Goal: Book appointment/travel/reservation

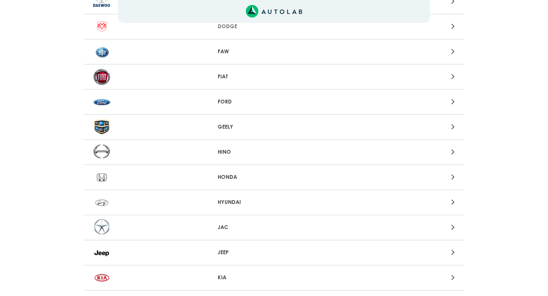
scroll to position [250, 0]
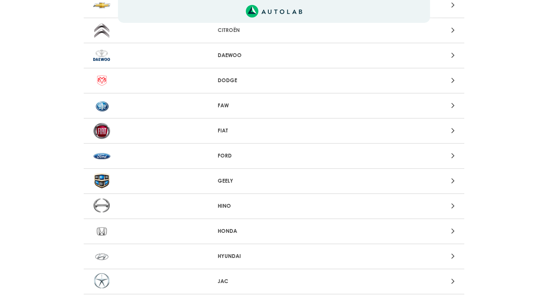
click at [451, 156] on div at bounding box center [398, 156] width 124 height 10
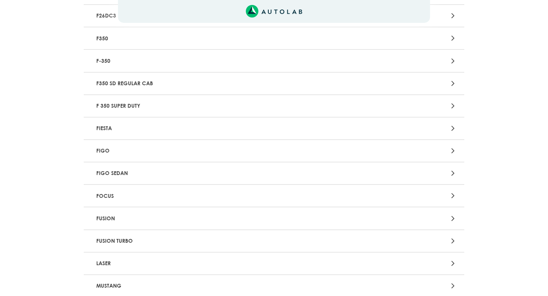
scroll to position [668, 0]
click at [131, 243] on p "FUSION TURBO" at bounding box center [211, 241] width 237 height 14
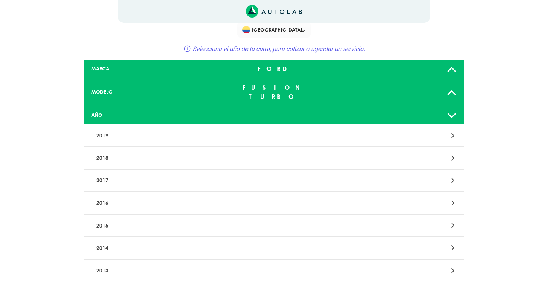
scroll to position [16, 0]
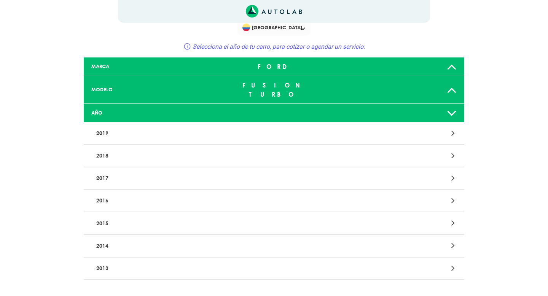
click at [107, 171] on p "2017" at bounding box center [211, 178] width 237 height 14
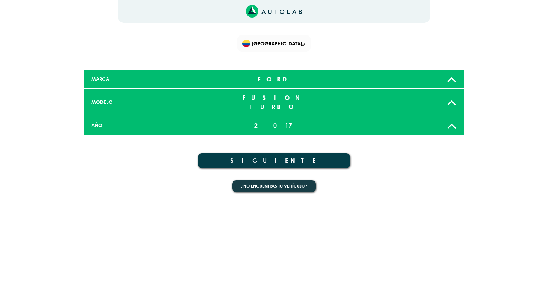
click at [284, 153] on button "SIGUIENTE" at bounding box center [274, 160] width 152 height 15
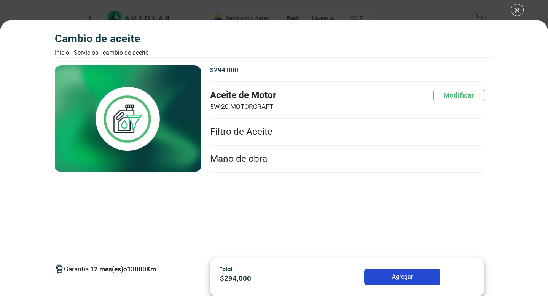
click at [518, 10] on div "CAMBIO DE ACEITE Inicio - Servicios - - CAMBIO DE ACEITE CAMBIO DE ACEITE 12 13…" at bounding box center [274, 148] width 548 height 296
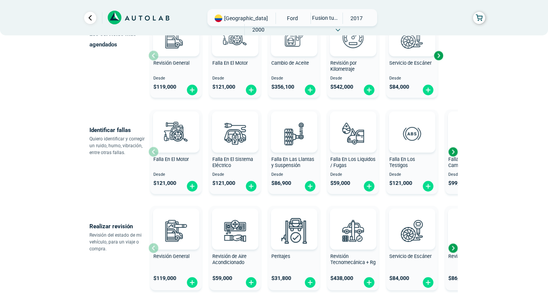
scroll to position [114, 0]
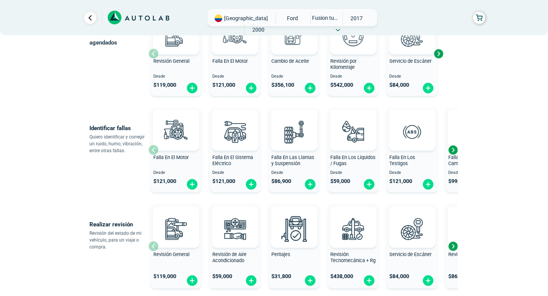
click at [455, 150] on div "Next slide" at bounding box center [452, 149] width 11 height 11
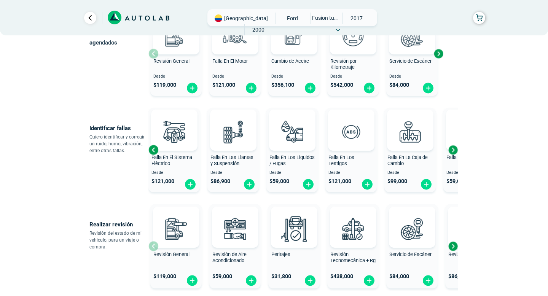
click at [453, 151] on div "Next slide" at bounding box center [452, 149] width 11 height 11
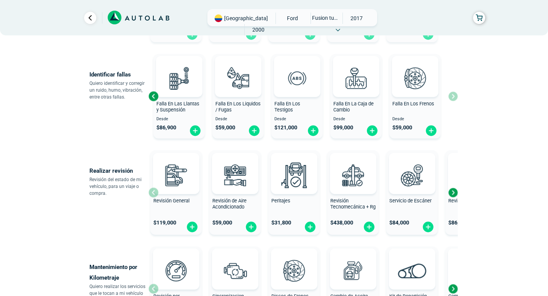
scroll to position [0, 0]
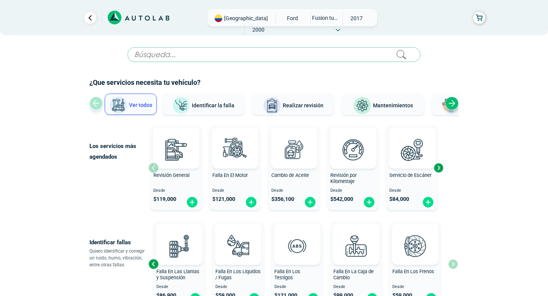
click at [259, 55] on input "text" at bounding box center [273, 54] width 293 height 15
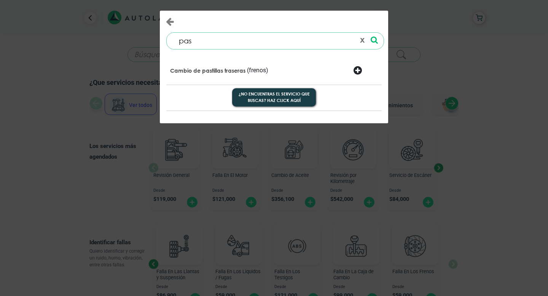
type input "pas"
click at [212, 70] on p "Cambio de pastillas traseras" at bounding box center [207, 71] width 75 height 8
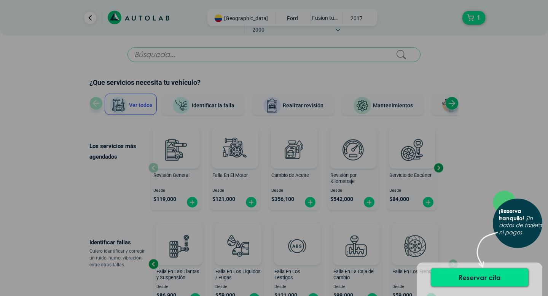
click at [517, 234] on icon "Sin datos de tarjeta ni pagos" at bounding box center [520, 225] width 43 height 21
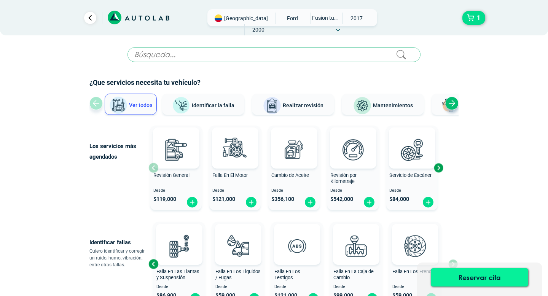
click at [480, 277] on button "Reservar cita" at bounding box center [479, 277] width 97 height 18
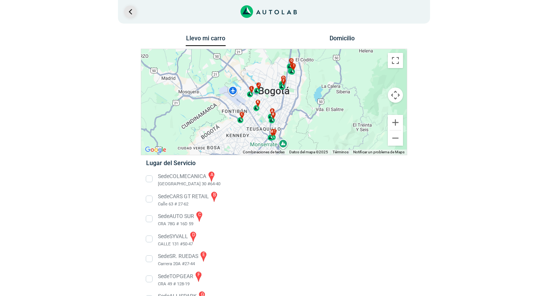
click at [128, 13] on link "Ir al paso anterior" at bounding box center [130, 12] width 12 height 12
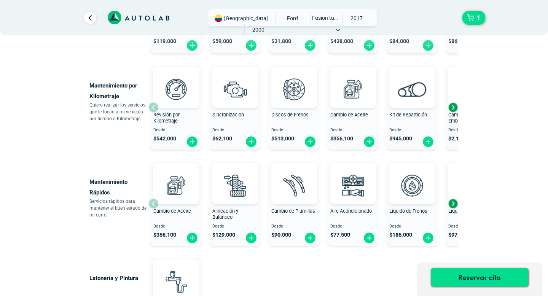
scroll to position [348, 0]
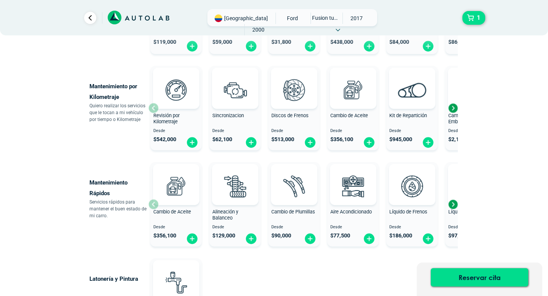
click at [453, 108] on div "Next slide" at bounding box center [452, 107] width 11 height 11
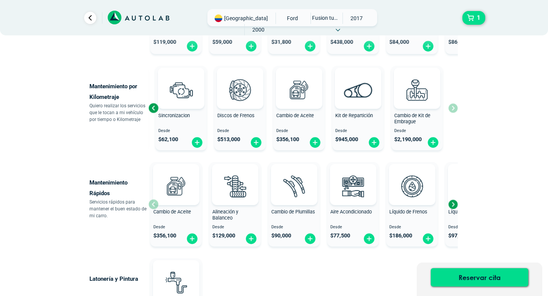
click at [453, 108] on div "Revisión por Kilometraje Desde $ 542,000 Sincronizacion Desde $ 62,100 Discos d…" at bounding box center [302, 108] width 309 height 91
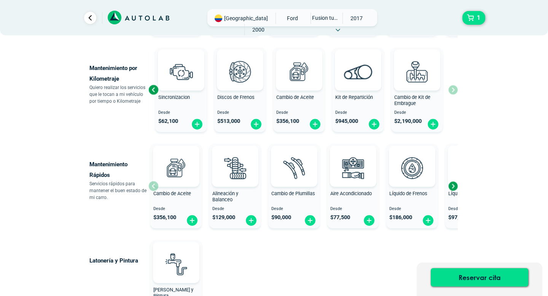
scroll to position [409, 0]
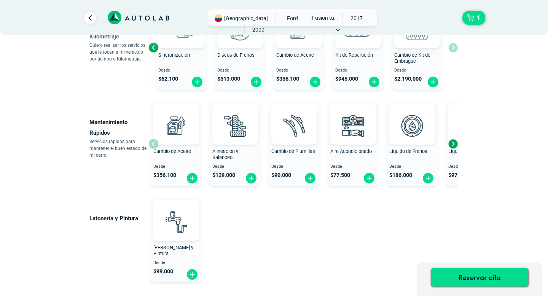
click at [454, 143] on div "Next slide" at bounding box center [452, 143] width 11 height 11
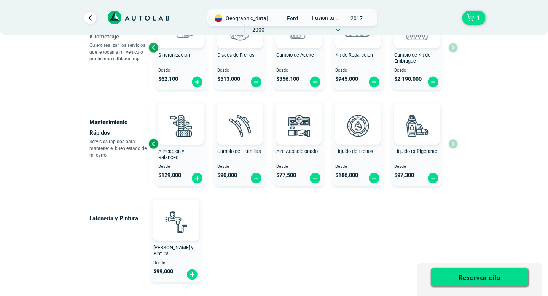
click at [454, 143] on div "Cambio de Aceite Desde $ 356,100 Alineación y Balanceo Desde $ 129,000 Cambio d…" at bounding box center [302, 144] width 309 height 91
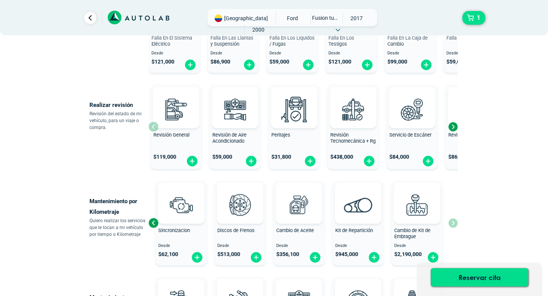
scroll to position [155, 0]
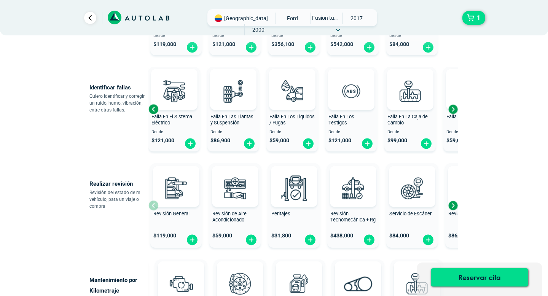
click at [455, 109] on div "Next slide" at bounding box center [452, 108] width 11 height 11
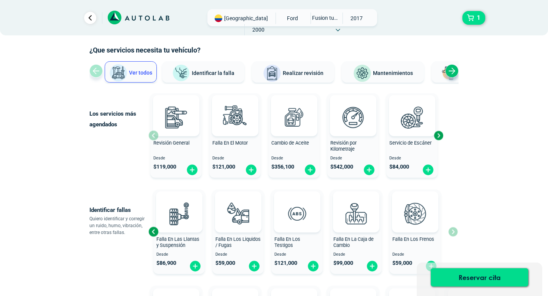
scroll to position [32, 0]
click at [439, 136] on div "Next slide" at bounding box center [438, 135] width 11 height 11
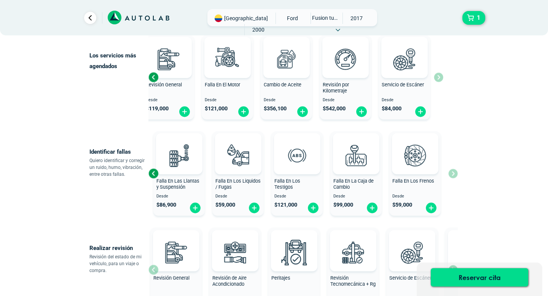
scroll to position [92, 0]
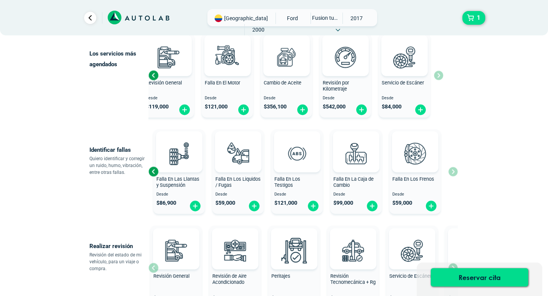
click at [455, 173] on div "Falla En El Motor Desde $ 121,000 Falla En El Sistema Eléctrico Desde $ 121,000…" at bounding box center [302, 171] width 309 height 91
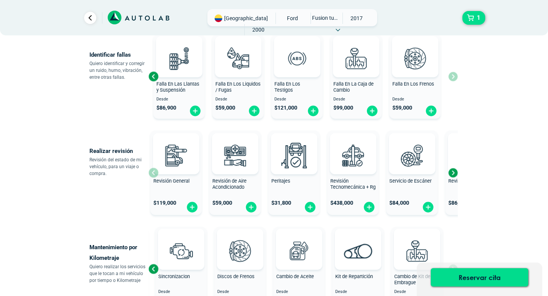
scroll to position [189, 0]
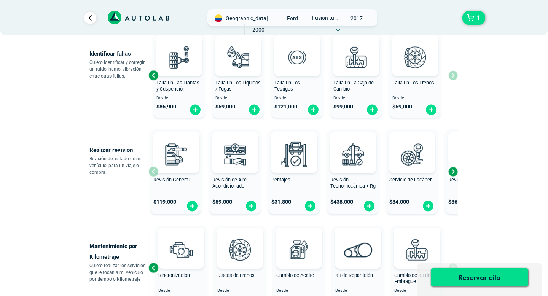
click at [454, 172] on div "Next slide" at bounding box center [452, 171] width 11 height 11
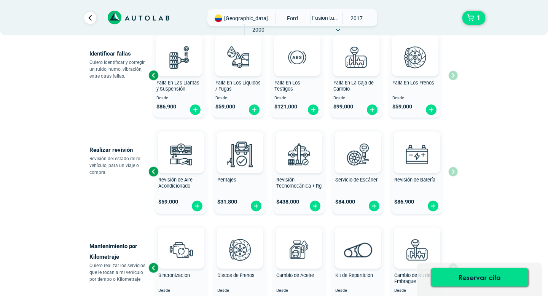
click at [454, 172] on div "Revisión General $ 119,000 Revisión de Aire Acondicionado $ 59,000 Peritajes $ …" at bounding box center [302, 171] width 309 height 91
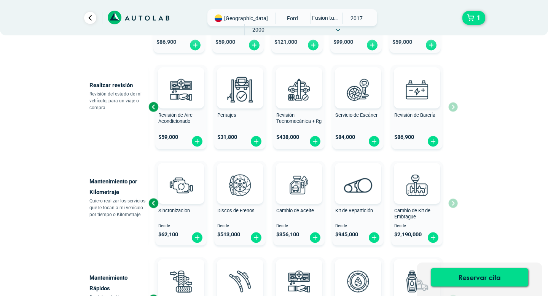
scroll to position [258, 0]
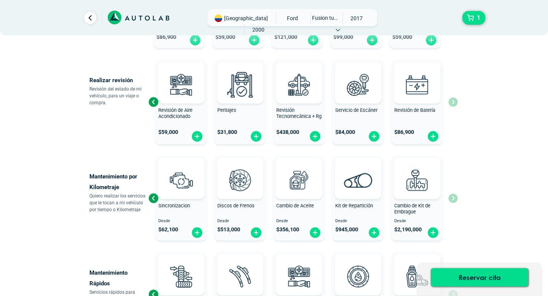
click at [453, 200] on div "Revisión por Kilometraje Desde $ 542,000 Sincronizacion Desde $ 62,100 Discos d…" at bounding box center [302, 198] width 309 height 91
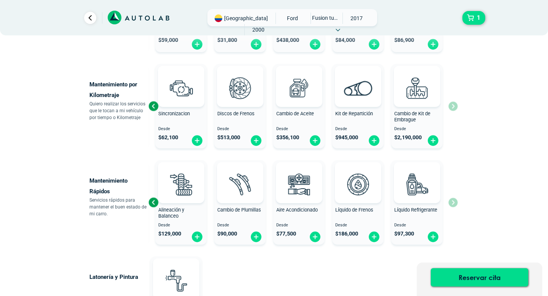
scroll to position [351, 0]
click at [454, 204] on div "Cambio de Aceite Desde $ 356,100 Alineación y Balanceo Desde $ 129,000 Cambio d…" at bounding box center [302, 202] width 309 height 91
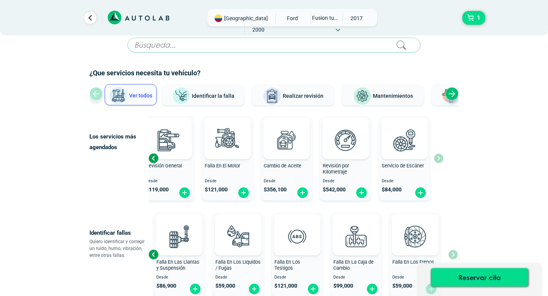
scroll to position [0, 0]
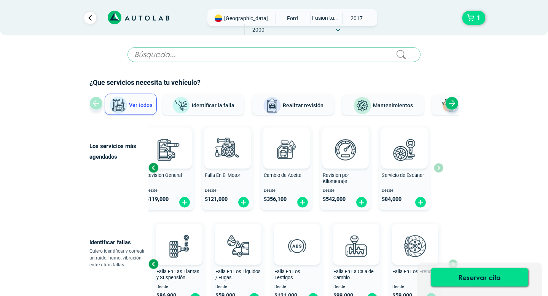
click at [449, 103] on div "Next slide" at bounding box center [451, 103] width 13 height 13
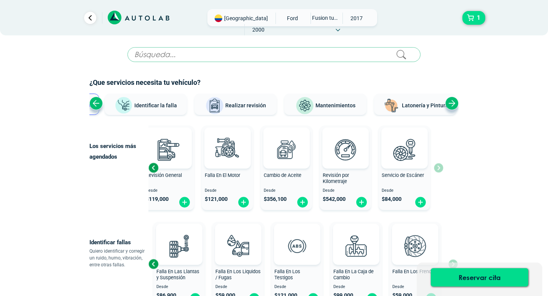
click at [450, 103] on div "Next slide" at bounding box center [451, 103] width 13 height 13
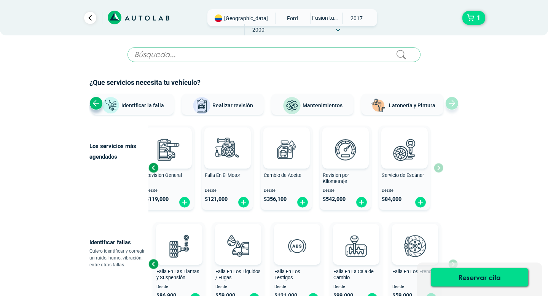
click at [173, 54] on input "text" at bounding box center [273, 54] width 293 height 15
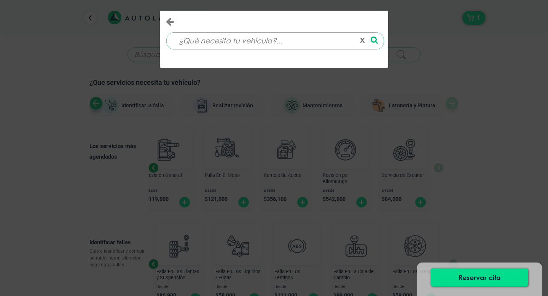
click at [285, 43] on input at bounding box center [263, 41] width 183 height 16
click at [266, 43] on input at bounding box center [263, 41] width 183 height 16
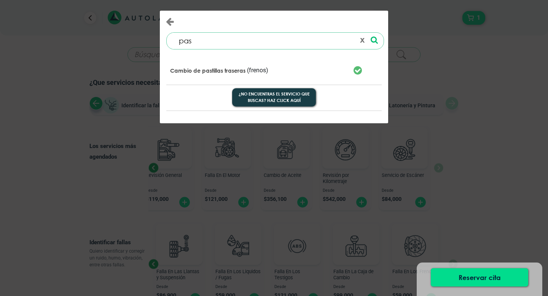
type input "pas"
click at [201, 67] on p "Cambio de pastillas traseras" at bounding box center [207, 71] width 75 height 8
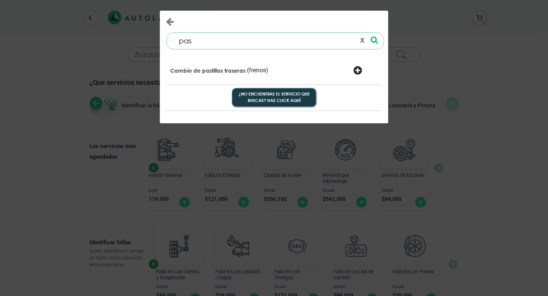
click at [207, 70] on p "Cambio de pastillas traseras" at bounding box center [207, 71] width 75 height 8
